Goal: Information Seeking & Learning: Learn about a topic

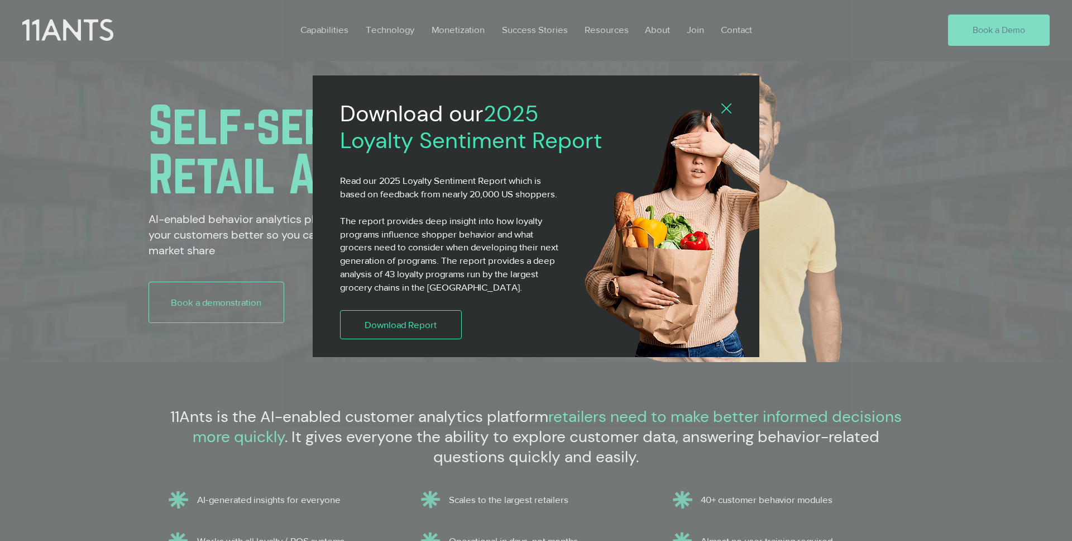
click at [724, 108] on icon "Back to site" at bounding box center [726, 108] width 10 height 10
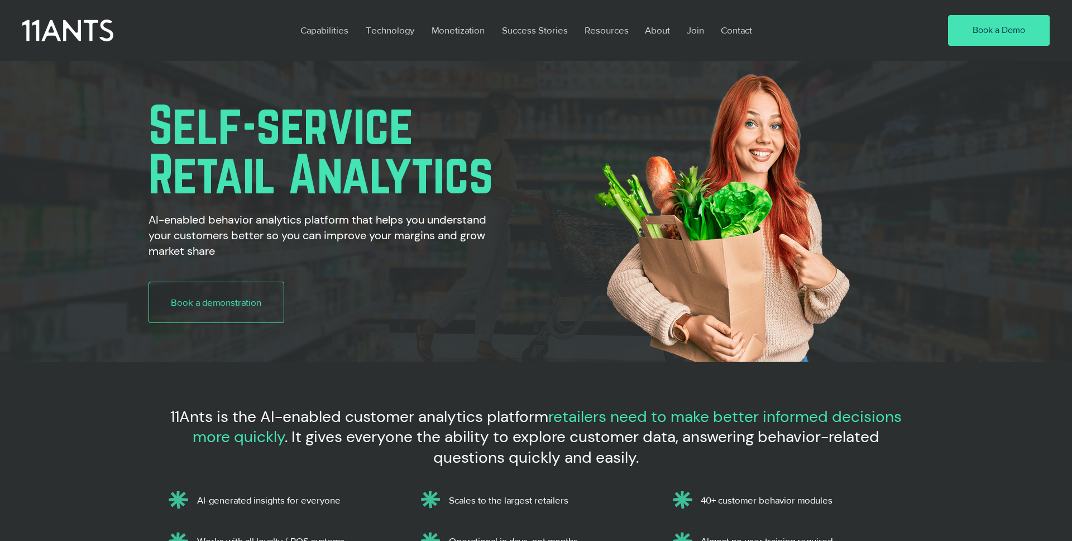
scroll to position [24, 0]
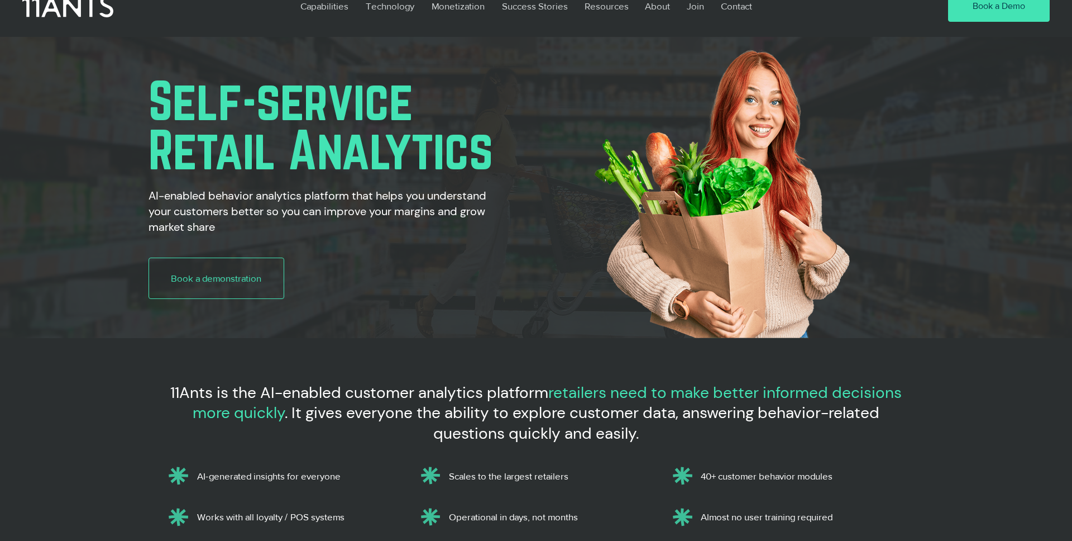
click at [331, 207] on h2 "AI-enabled behavior analytics platform that helps you understand your customers…" at bounding box center [318, 211] width 338 height 47
click at [331, 208] on h2 "AI-enabled behavior analytics platform that helps you understand your customers…" at bounding box center [318, 211] width 338 height 47
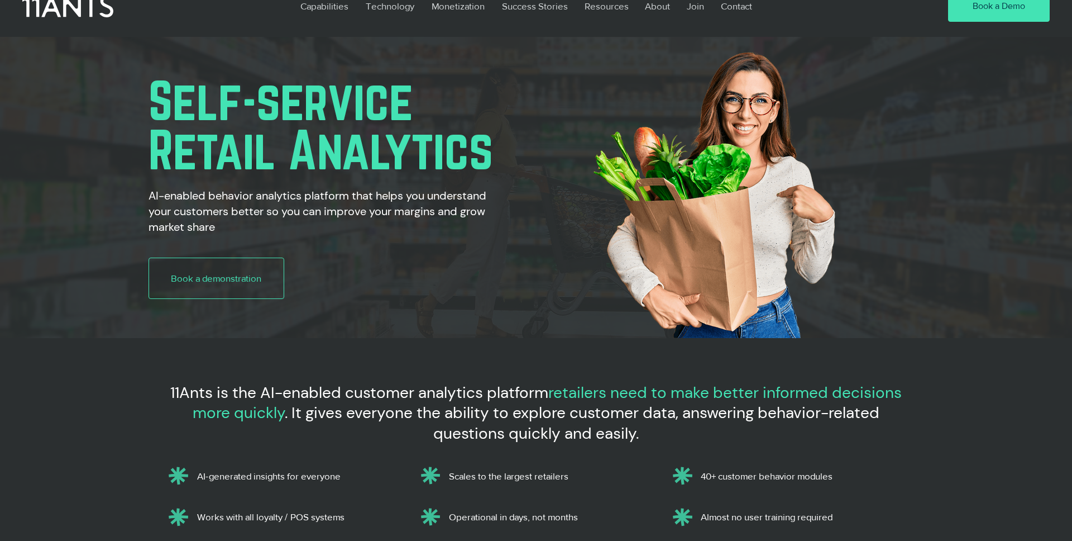
click at [335, 197] on h2 "AI-enabled behavior analytics platform that helps you understand your customers…" at bounding box center [318, 211] width 338 height 47
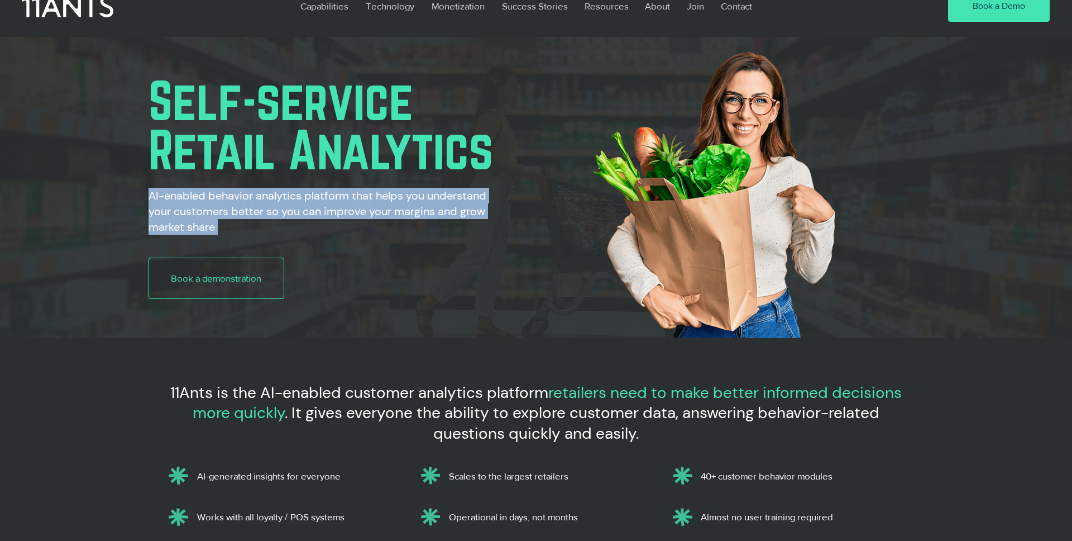
click at [335, 197] on h2 "AI-enabled behavior analytics platform that helps you understand your customers…" at bounding box center [318, 211] width 338 height 47
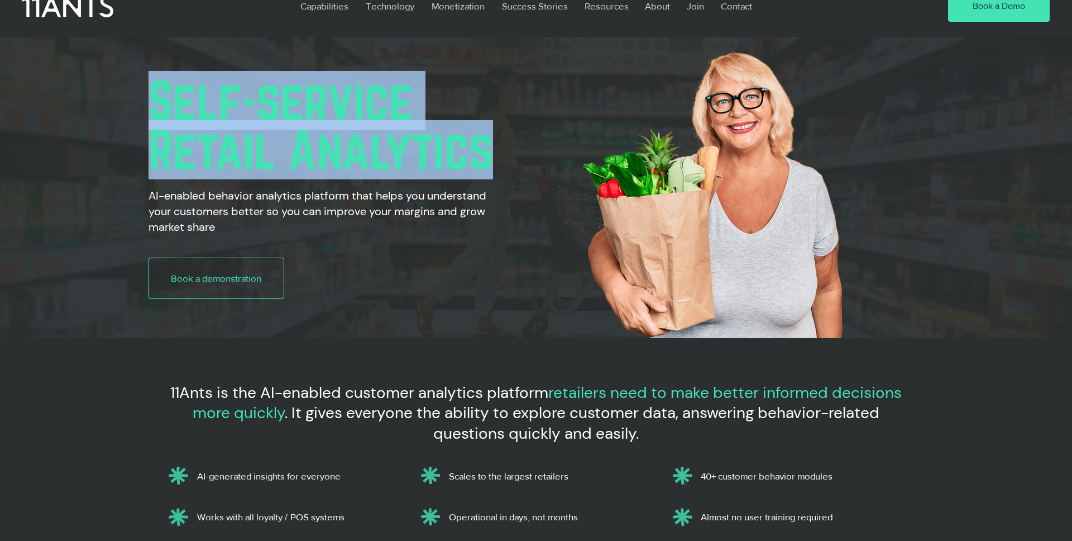
drag, startPoint x: 149, startPoint y: 101, endPoint x: 506, endPoint y: 164, distance: 362.5
click at [506, 164] on h1 "Self-service Retail Analytics" at bounding box center [431, 125] width 565 height 98
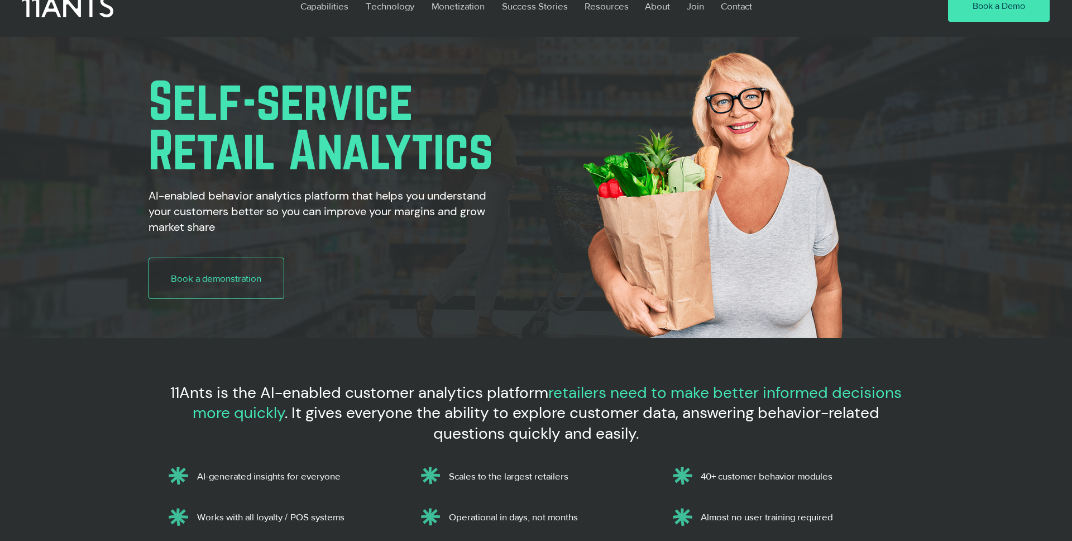
click at [346, 203] on h2 "AI-enabled behavior analytics platform that helps you understand your customers…" at bounding box center [318, 211] width 338 height 47
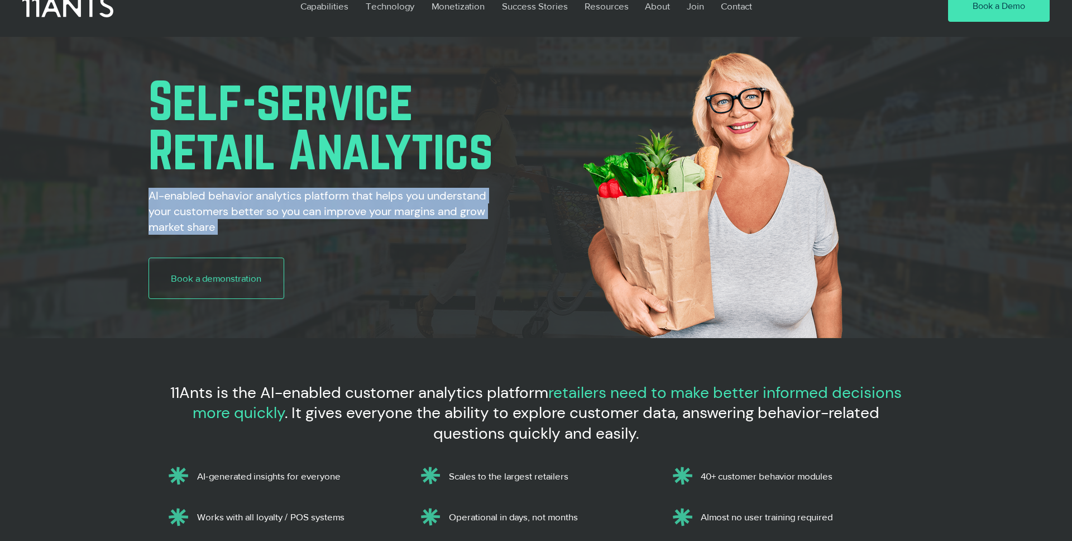
click at [346, 203] on h2 "AI-enabled behavior analytics platform that helps you understand your customers…" at bounding box center [318, 211] width 338 height 47
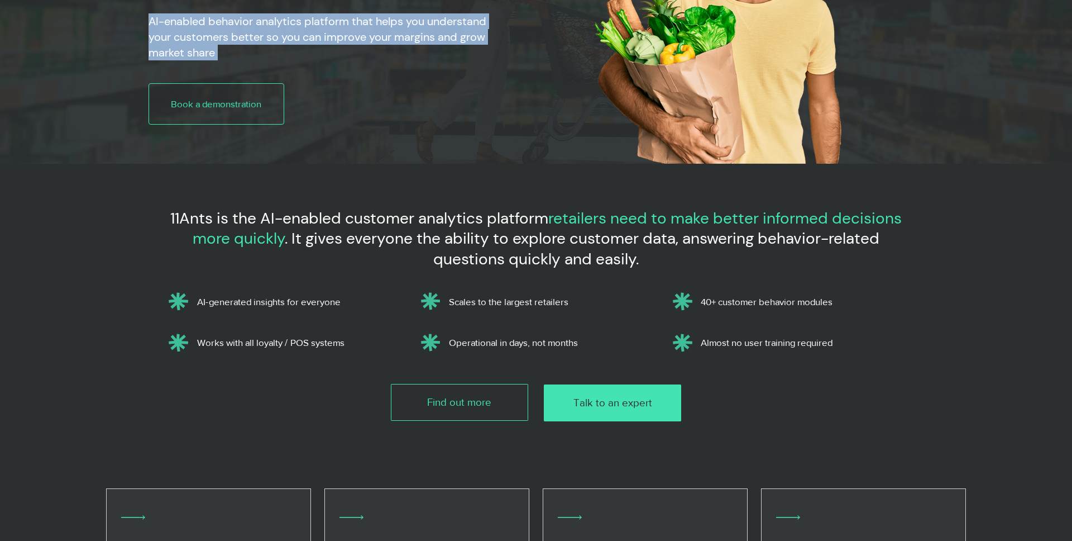
scroll to position [199, 0]
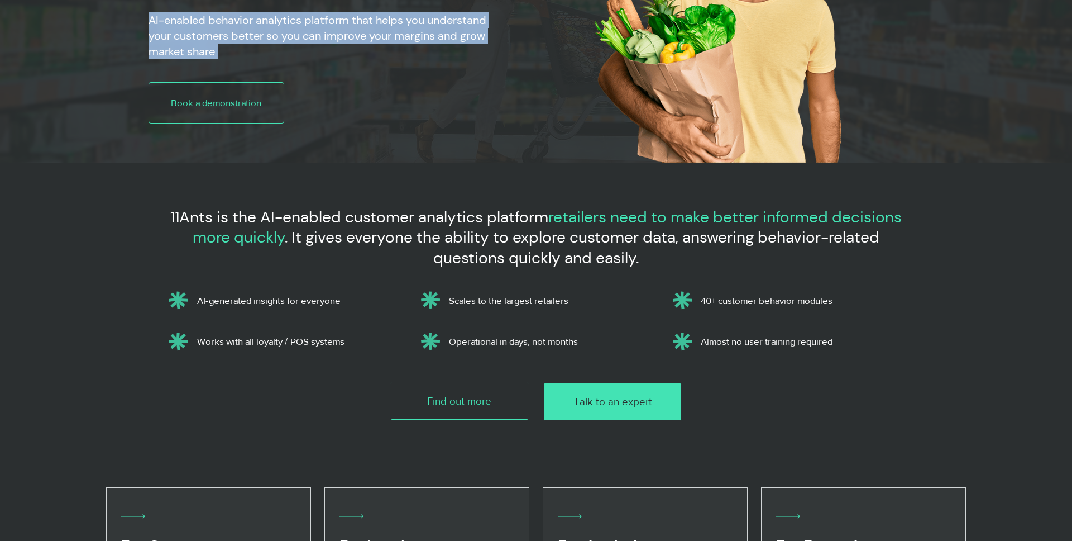
click at [402, 37] on h2 "AI-enabled behavior analytics platform that helps you understand your customers…" at bounding box center [318, 35] width 338 height 47
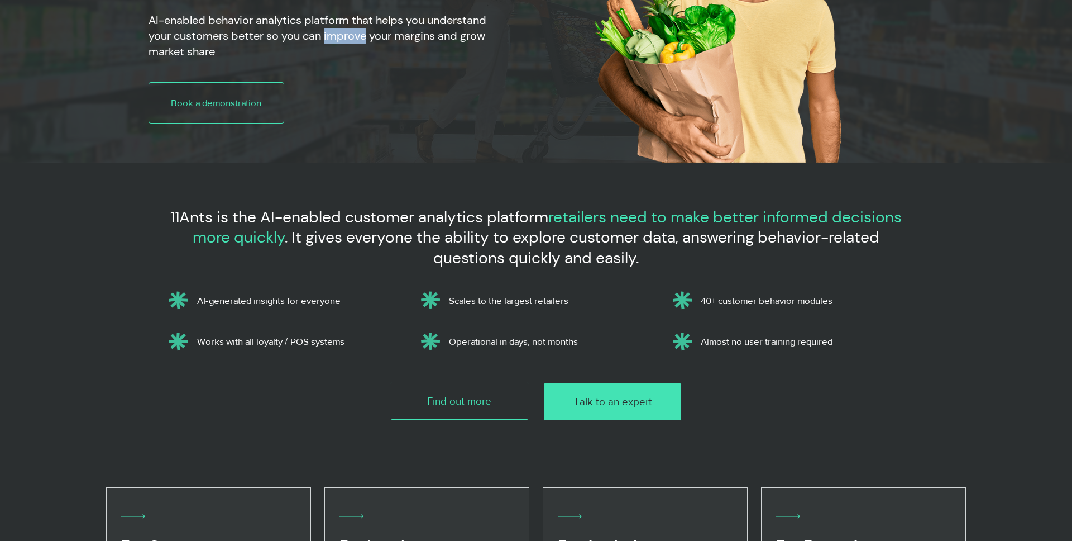
click at [402, 37] on h2 "AI-enabled behavior analytics platform that helps you understand your customers…" at bounding box center [318, 35] width 338 height 47
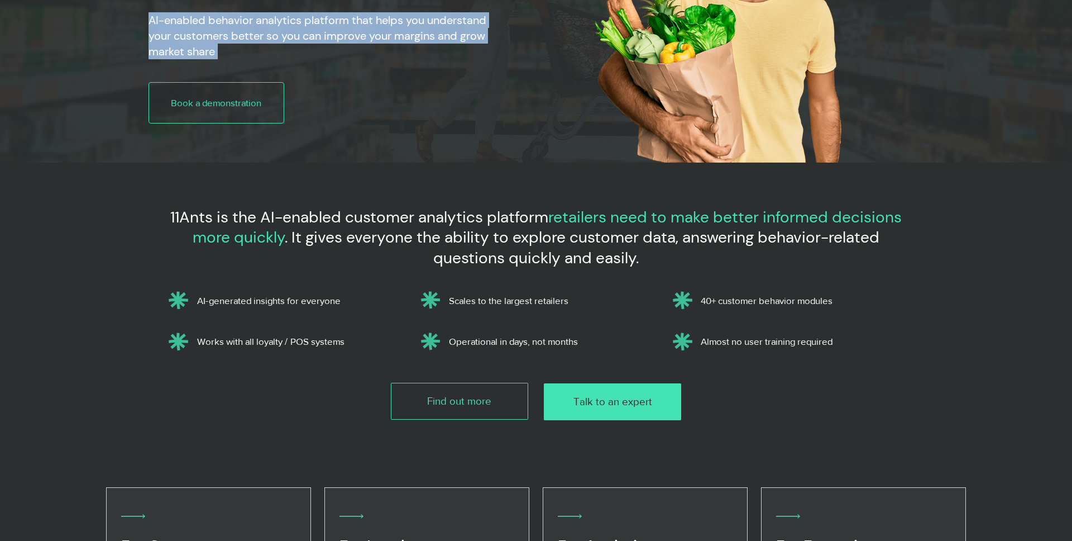
click at [402, 37] on h2 "AI-enabled behavior analytics platform that helps you understand your customers…" at bounding box center [318, 35] width 338 height 47
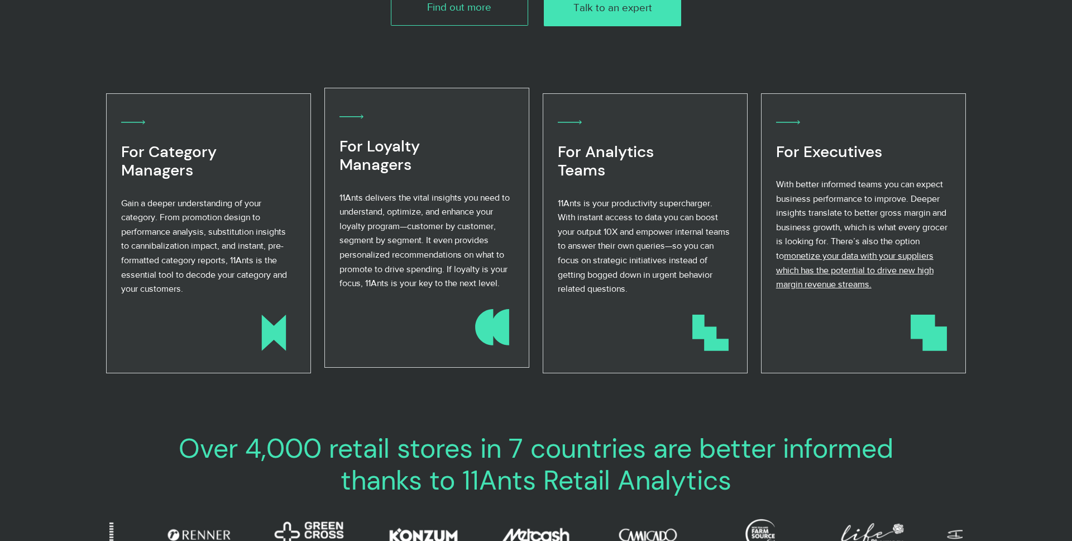
scroll to position [0, 0]
